Goal: Task Accomplishment & Management: Manage account settings

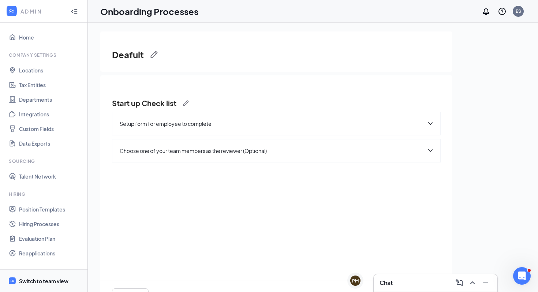
click at [38, 281] on div "Switch to team view" at bounding box center [43, 280] width 49 height 7
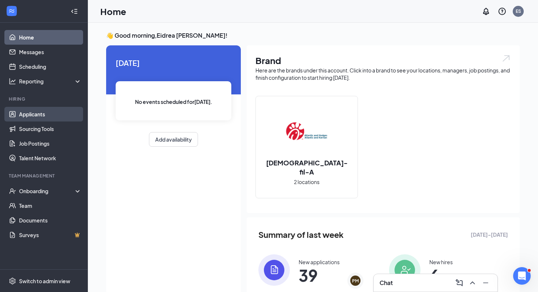
click at [33, 112] on link "Applicants" at bounding box center [50, 114] width 63 height 15
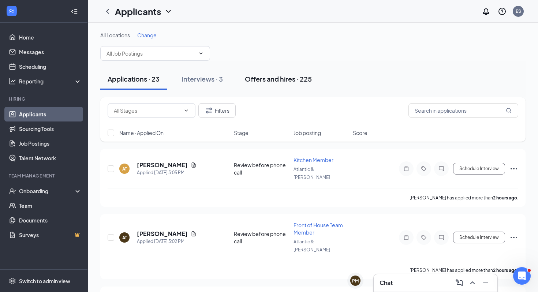
click at [284, 86] on button "Offers and hires · 225" at bounding box center [278, 79] width 82 height 22
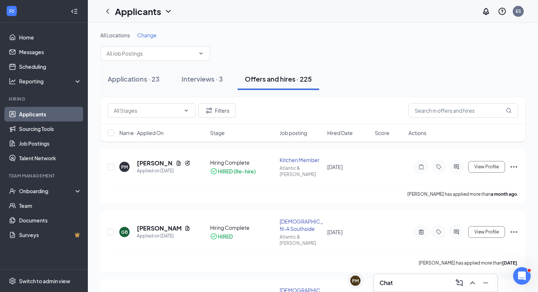
click at [306, 135] on span "Job posting" at bounding box center [292, 132] width 27 height 7
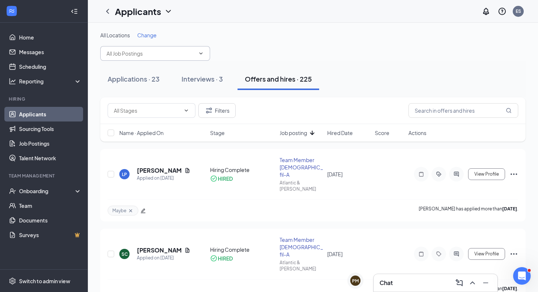
click at [179, 57] on input "text" at bounding box center [150, 53] width 89 height 8
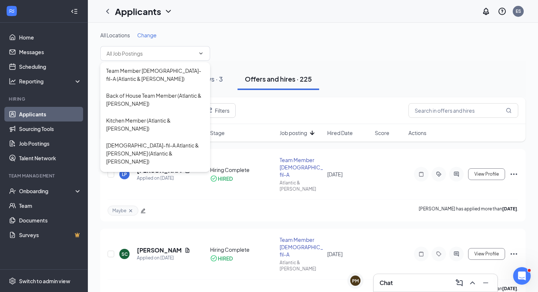
click at [371, 44] on div "All Locations Change" at bounding box center [312, 45] width 425 height 29
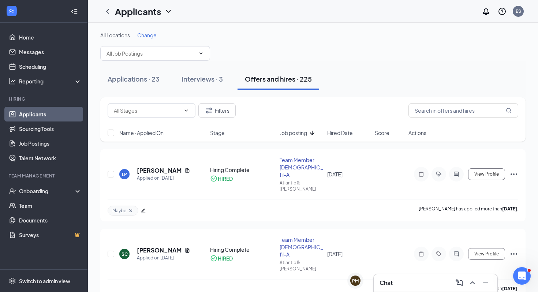
click at [225, 138] on div "Name · Applied On Stage Job posting Hired Date Score Actions" at bounding box center [312, 133] width 425 height 18
click at [218, 131] on span "Stage" at bounding box center [217, 132] width 15 height 7
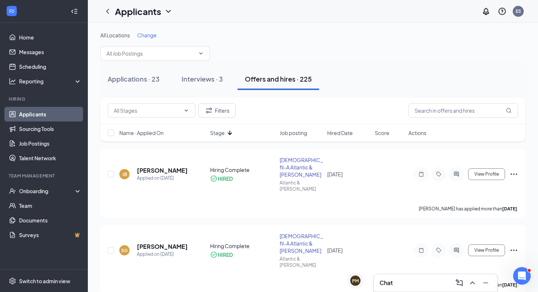
click at [226, 134] on icon "ArrowDown" at bounding box center [229, 132] width 9 height 9
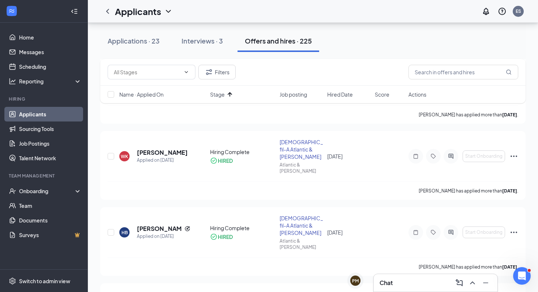
scroll to position [165, 0]
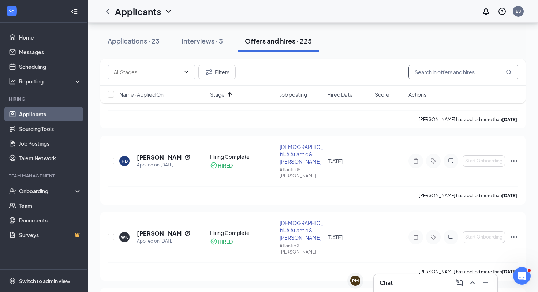
click at [456, 68] on input "text" at bounding box center [463, 72] width 110 height 15
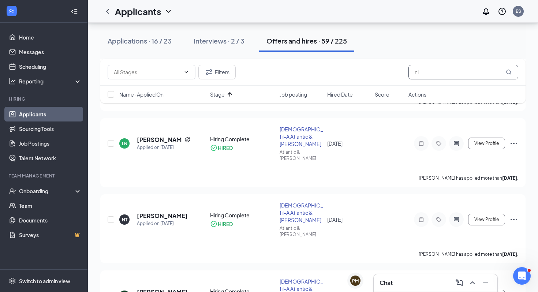
scroll to position [486, 0]
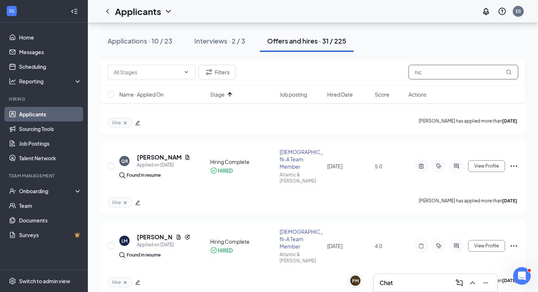
scroll to position [1950, 0]
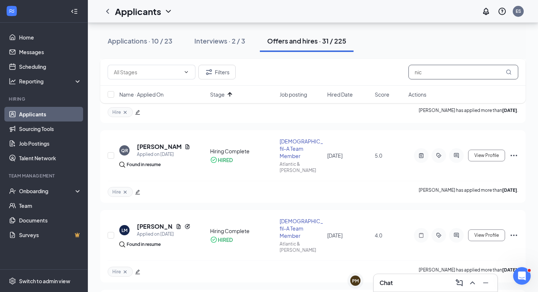
drag, startPoint x: 461, startPoint y: 66, endPoint x: 445, endPoint y: 79, distance: 20.5
click at [445, 79] on div "Filters nic" at bounding box center [312, 72] width 425 height 27
type input "loo"
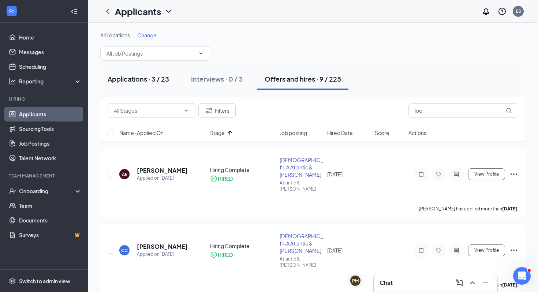
drag, startPoint x: 154, startPoint y: 75, endPoint x: 160, endPoint y: 72, distance: 6.9
click at [160, 72] on button "Applications · 3 / 23" at bounding box center [138, 79] width 76 height 22
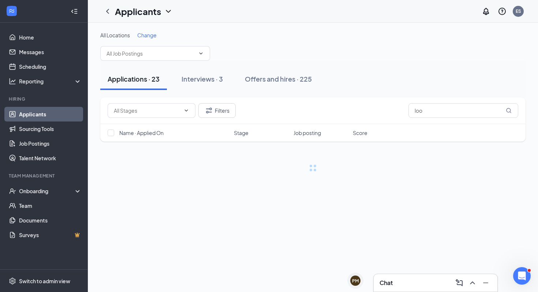
click at [434, 120] on div "Filters loo" at bounding box center [312, 110] width 425 height 27
click at [223, 105] on button "Filters" at bounding box center [216, 110] width 37 height 15
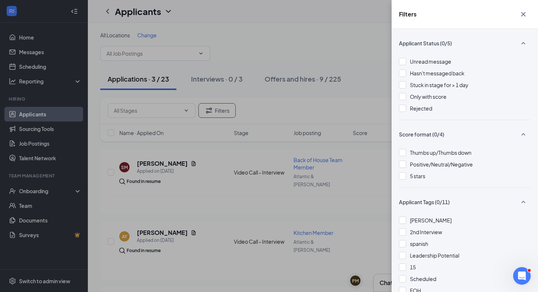
click at [353, 109] on div "Filters Applicant Status (0/5) Unread message Hasn't messaged back Stuck in sta…" at bounding box center [269, 146] width 538 height 292
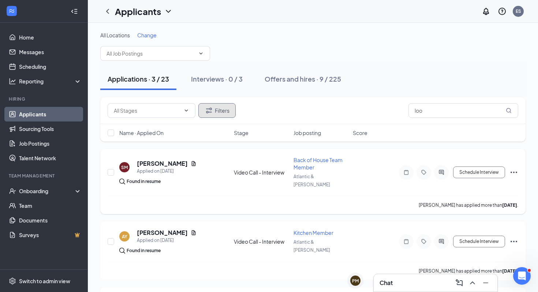
scroll to position [56, 0]
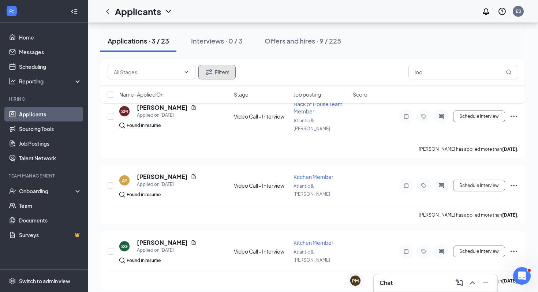
click at [224, 71] on button "Filters" at bounding box center [216, 72] width 37 height 15
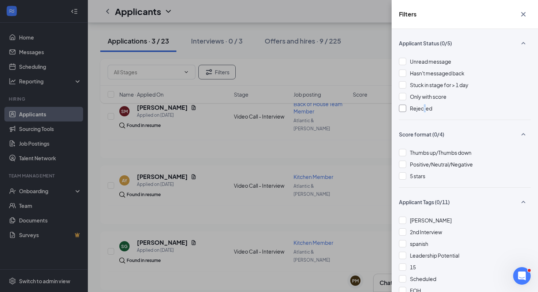
click at [424, 111] on span "Rejected" at bounding box center [421, 108] width 22 height 7
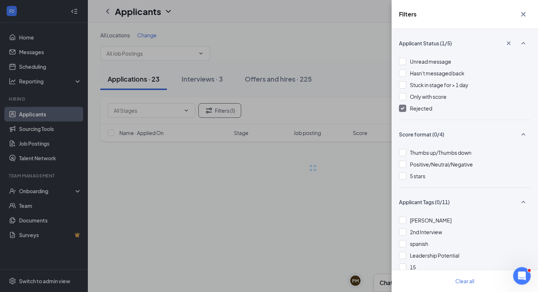
click at [357, 181] on div "Filters Applicant Status (1/5) Unread message Hasn't messaged back Stuck in sta…" at bounding box center [269, 146] width 538 height 292
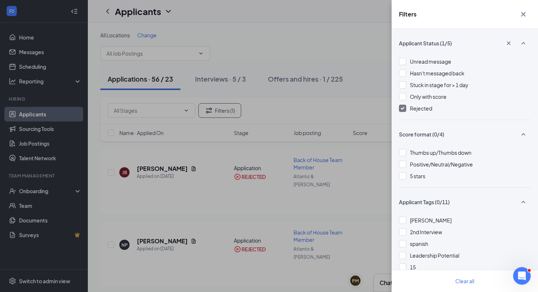
click at [358, 181] on div "Filters Applicant Status (1/5) Unread message Hasn't messaged back Stuck in sta…" at bounding box center [269, 146] width 538 height 292
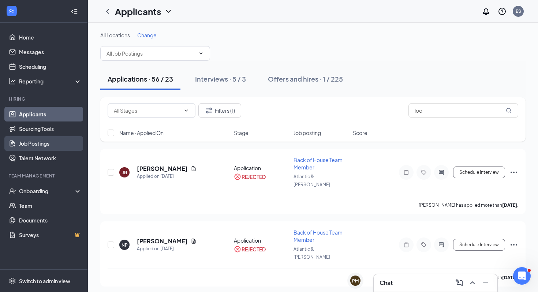
click at [54, 143] on link "Job Postings" at bounding box center [50, 143] width 63 height 15
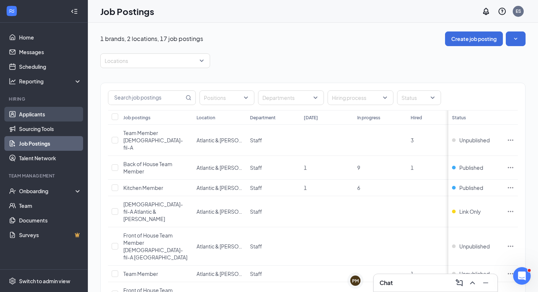
click at [41, 112] on link "Applicants" at bounding box center [50, 114] width 63 height 15
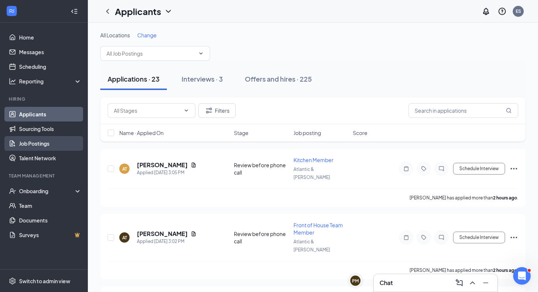
click at [34, 139] on link "Job Postings" at bounding box center [50, 143] width 63 height 15
